Goal: Task Accomplishment & Management: Use online tool/utility

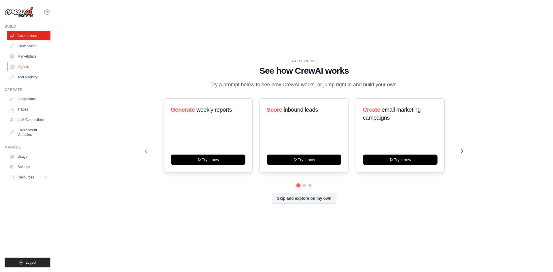
click at [31, 65] on link "Agents" at bounding box center [28, 66] width 43 height 9
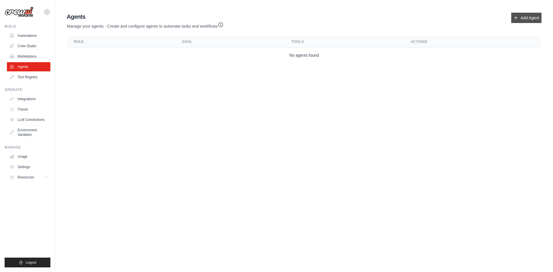
click at [517, 18] on icon at bounding box center [516, 18] width 5 height 5
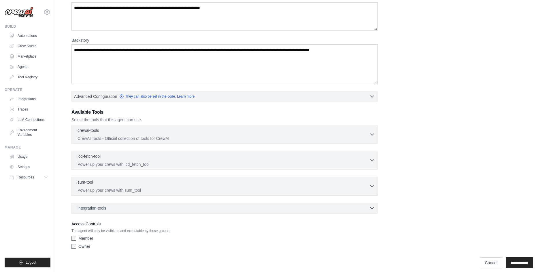
scroll to position [63, 0]
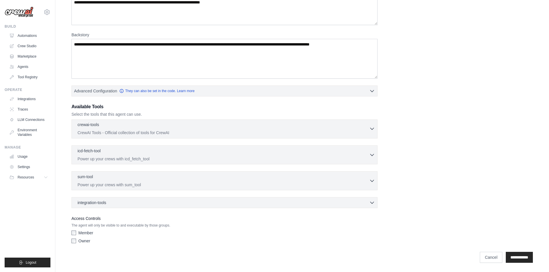
click at [289, 129] on div "crewai-tools 0 selected CrewAI Tools - Official collection of tools for CrewAI" at bounding box center [223, 129] width 292 height 14
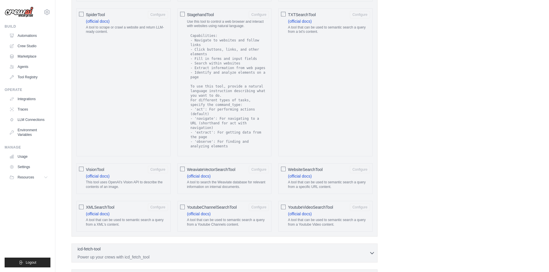
scroll to position [1034, 0]
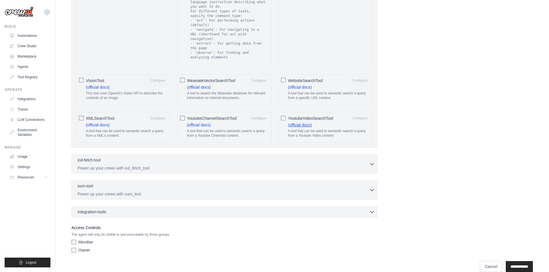
click at [300, 123] on link "(official docs)" at bounding box center [300, 125] width 24 height 5
click at [153, 165] on p "Power up your crews with icd_fetch_tool" at bounding box center [223, 168] width 292 height 6
